Goal: Transaction & Acquisition: Purchase product/service

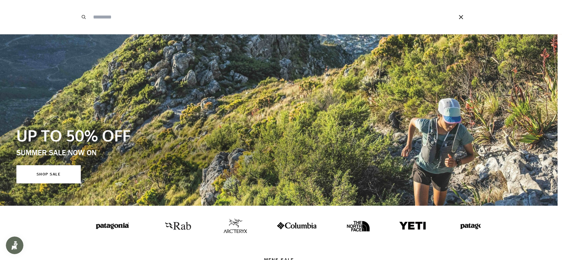
click at [460, 15] on icon "Close" at bounding box center [461, 17] width 5 height 5
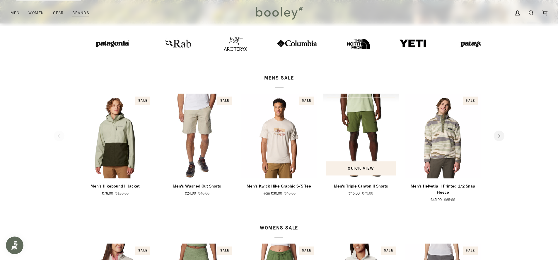
scroll to position [207, 0]
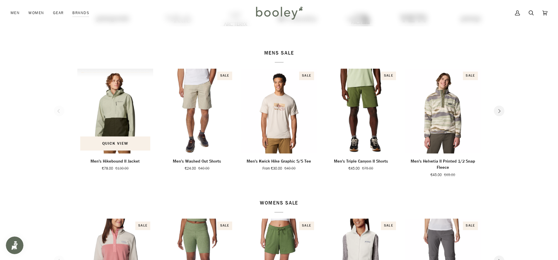
click at [128, 112] on img "Men's Hikebound II Jacket" at bounding box center [115, 111] width 76 height 84
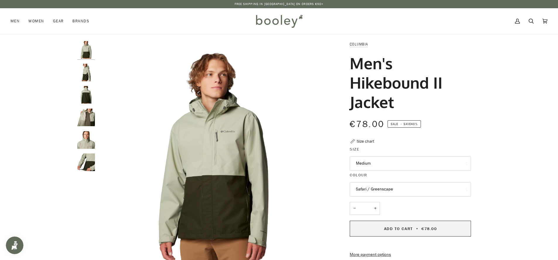
click at [391, 226] on span "Add to Cart" at bounding box center [398, 229] width 29 height 6
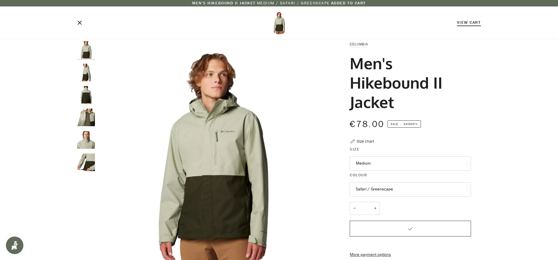
click at [472, 24] on link "View Cart" at bounding box center [469, 23] width 24 height 6
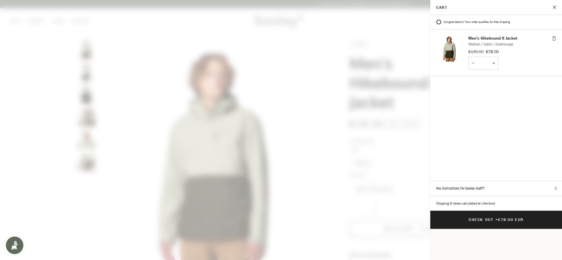
click at [407, 154] on span at bounding box center [281, 130] width 562 height 260
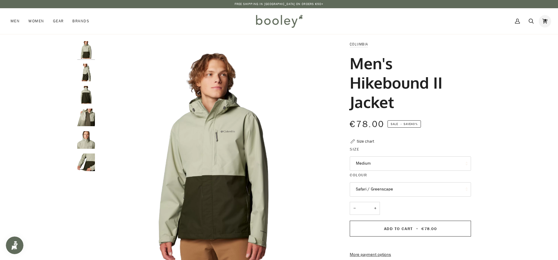
click at [546, 21] on icon at bounding box center [544, 21] width 5 height 9
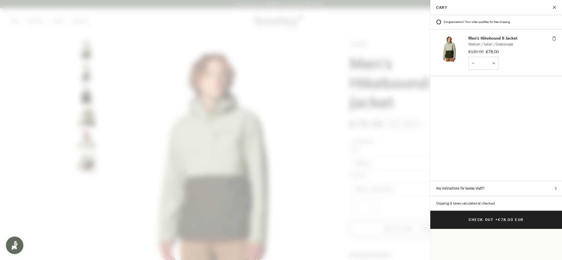
click at [555, 3] on button "Close" at bounding box center [555, 7] width 15 height 15
